Goal: Task Accomplishment & Management: Use online tool/utility

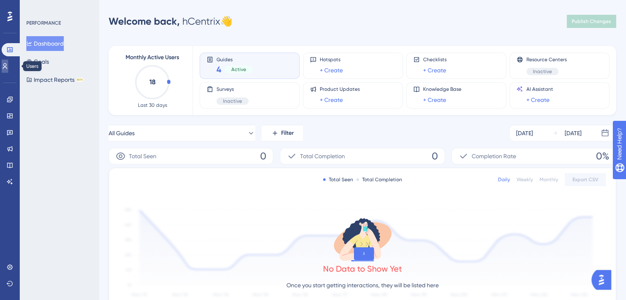
click at [7, 68] on icon at bounding box center [5, 66] width 7 height 7
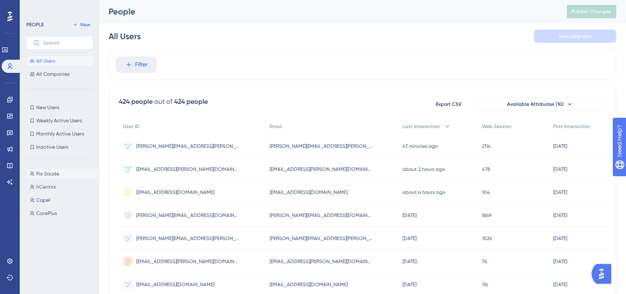
click at [49, 174] on span "Fio Saúde" at bounding box center [47, 173] width 23 height 7
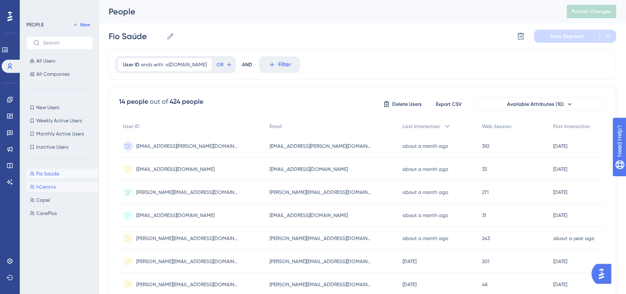
click at [40, 186] on span "hCentrix" at bounding box center [46, 187] width 20 height 7
click at [40, 173] on span "Fio Saúde" at bounding box center [47, 173] width 23 height 7
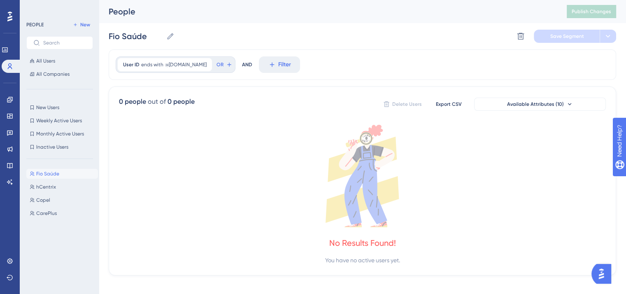
click at [46, 172] on span "Fio Saúde" at bounding box center [47, 173] width 23 height 7
click at [46, 188] on span "hCentrix" at bounding box center [46, 187] width 20 height 7
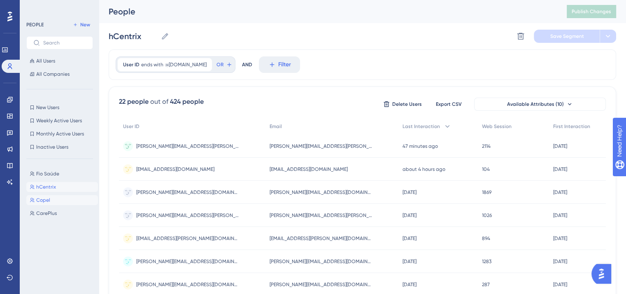
click at [44, 200] on span "Copel" at bounding box center [43, 200] width 14 height 7
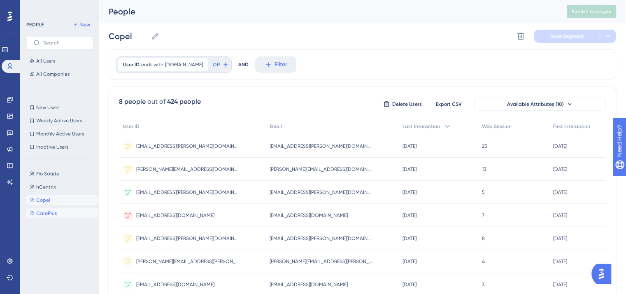
click at [50, 213] on span "CarePlus" at bounding box center [46, 213] width 21 height 7
type input "CarePlus"
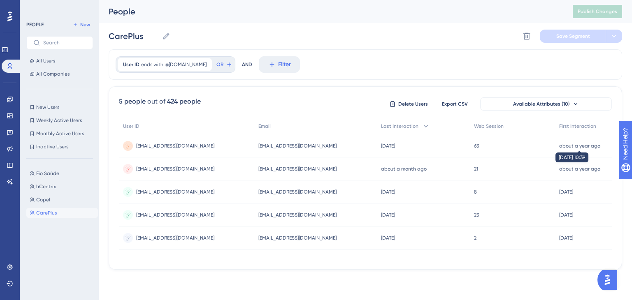
click at [583, 144] on time "about a year ago" at bounding box center [579, 146] width 41 height 6
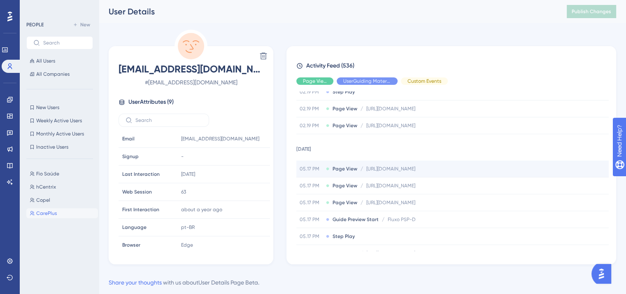
scroll to position [4003, 0]
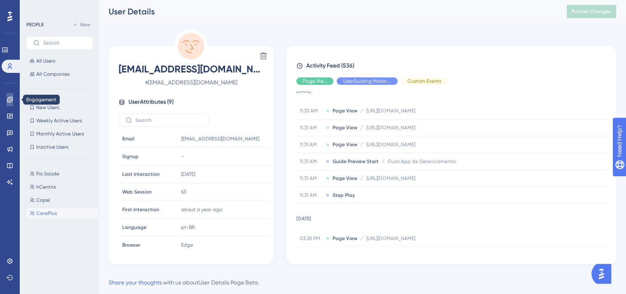
click at [12, 102] on icon at bounding box center [10, 99] width 7 height 7
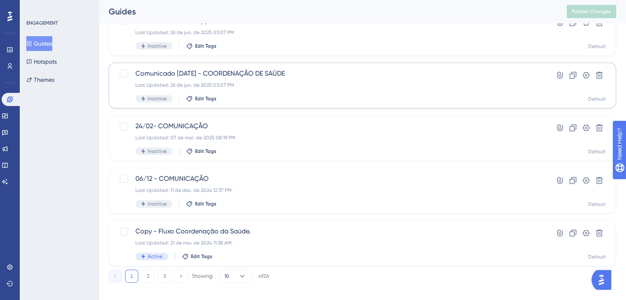
scroll to position [338, 0]
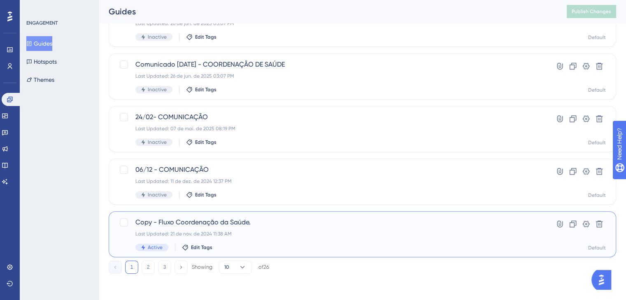
click at [298, 224] on span "Copy - Fluxo Coordenação da Saúde." at bounding box center [329, 223] width 388 height 10
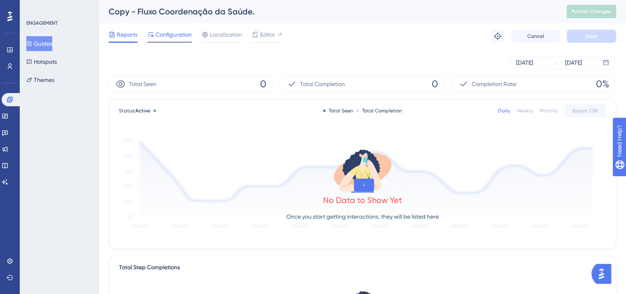
click at [175, 38] on span "Configuration" at bounding box center [174, 35] width 36 height 10
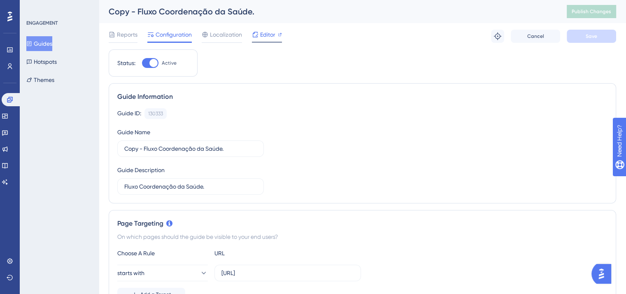
click at [262, 35] on span "Editor" at bounding box center [267, 35] width 15 height 10
drag, startPoint x: 38, startPoint y: 46, endPoint x: 105, endPoint y: 72, distance: 72.4
click at [38, 46] on button "Guides" at bounding box center [39, 43] width 26 height 15
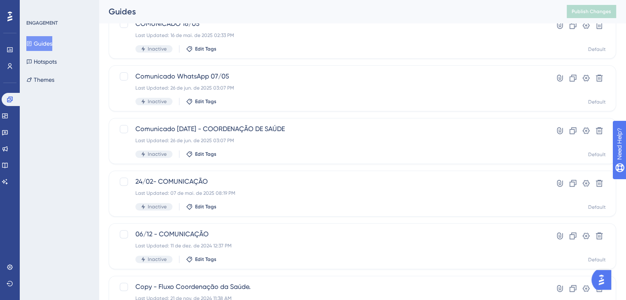
scroll to position [338, 0]
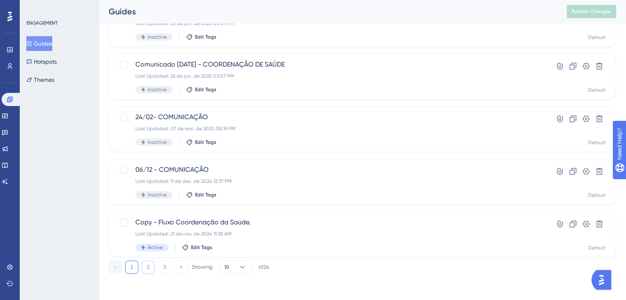
click at [150, 267] on button "2" at bounding box center [148, 267] width 13 height 13
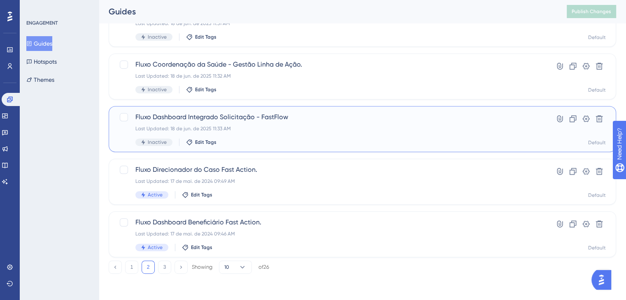
click at [357, 130] on div "Last Updated: 18 de jun. de 2025 11:33 AM" at bounding box center [329, 128] width 388 height 7
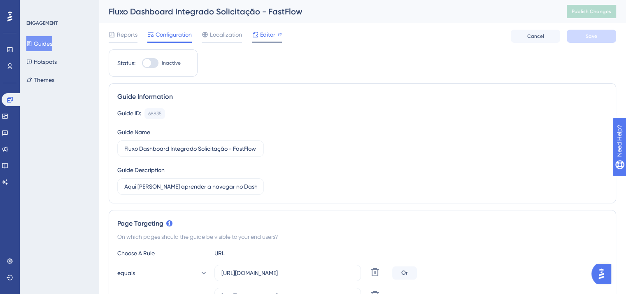
click at [263, 35] on span "Editor" at bounding box center [267, 35] width 15 height 10
click at [50, 40] on button "Guides" at bounding box center [39, 43] width 26 height 15
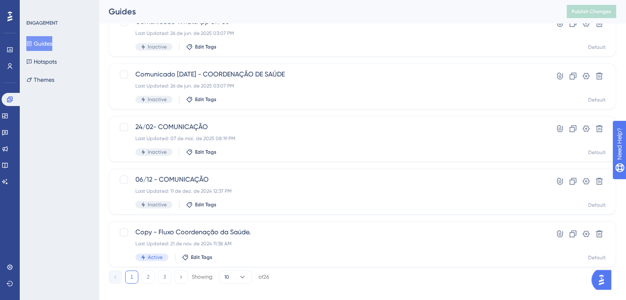
scroll to position [338, 0]
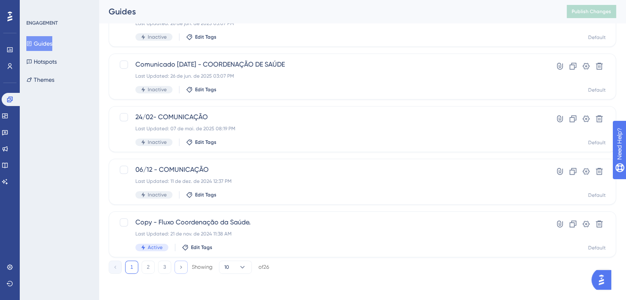
click at [184, 267] on button at bounding box center [180, 267] width 13 height 13
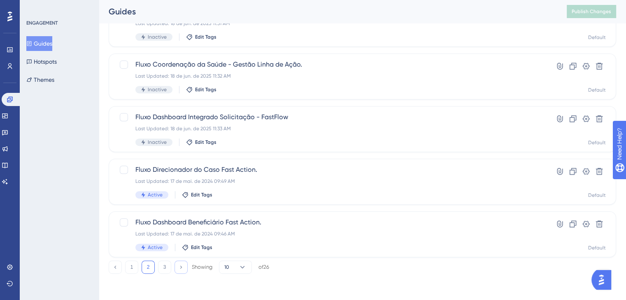
click at [184, 267] on button at bounding box center [180, 267] width 13 height 13
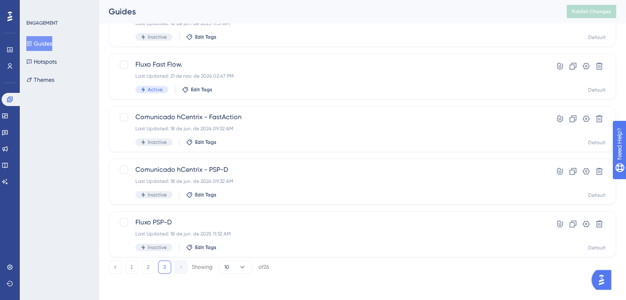
scroll to position [128, 0]
click at [239, 267] on icon at bounding box center [242, 267] width 8 height 8
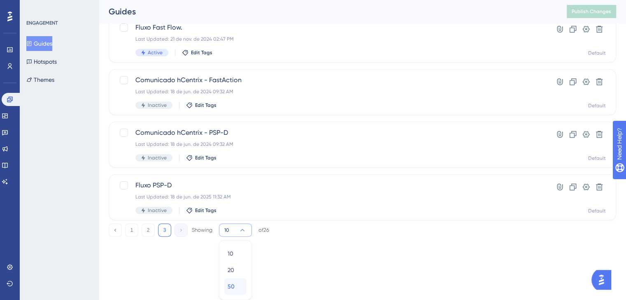
click at [239, 287] on div "50 50" at bounding box center [236, 287] width 16 height 16
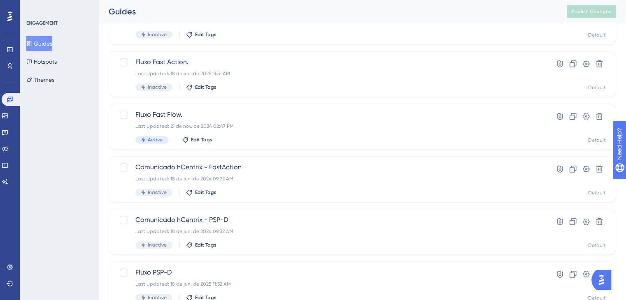
scroll to position [1181, 0]
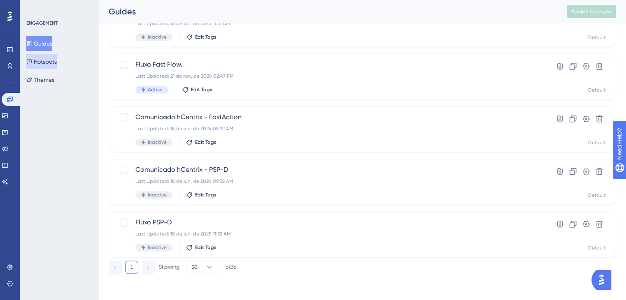
click at [57, 59] on button "Hotspots" at bounding box center [41, 61] width 30 height 15
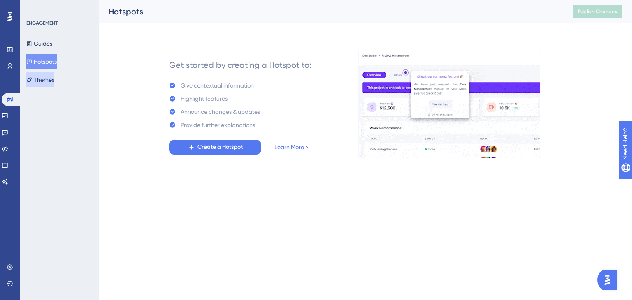
click at [54, 74] on button "Themes" at bounding box center [40, 79] width 28 height 15
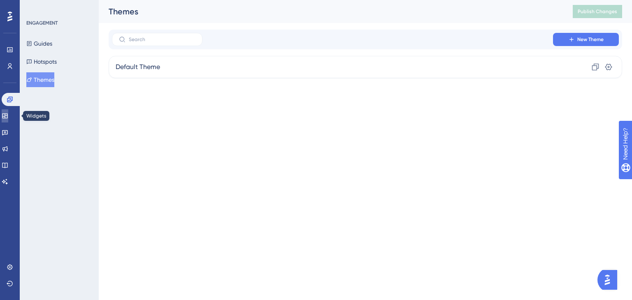
click at [8, 116] on icon at bounding box center [5, 116] width 7 height 7
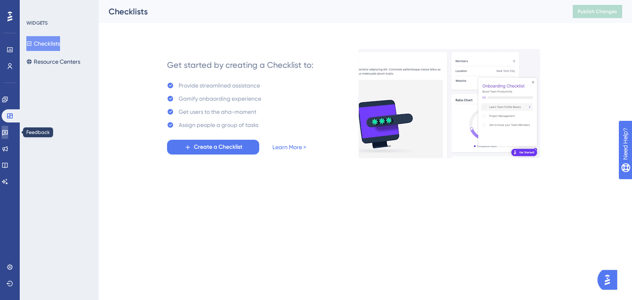
click at [8, 131] on link at bounding box center [5, 132] width 7 height 13
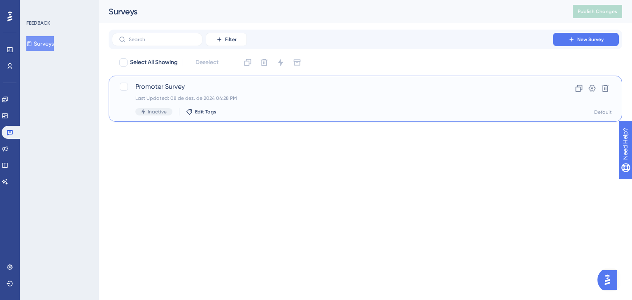
click at [276, 93] on div "Promoter Survey Last Updated: 08 de dez. de 2024 04:28 PM Inactive Edit Tags" at bounding box center [332, 99] width 394 height 34
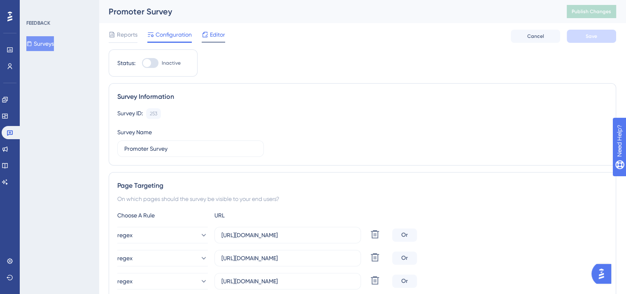
click at [217, 34] on span "Editor" at bounding box center [217, 35] width 15 height 10
